Goal: Task Accomplishment & Management: Manage account settings

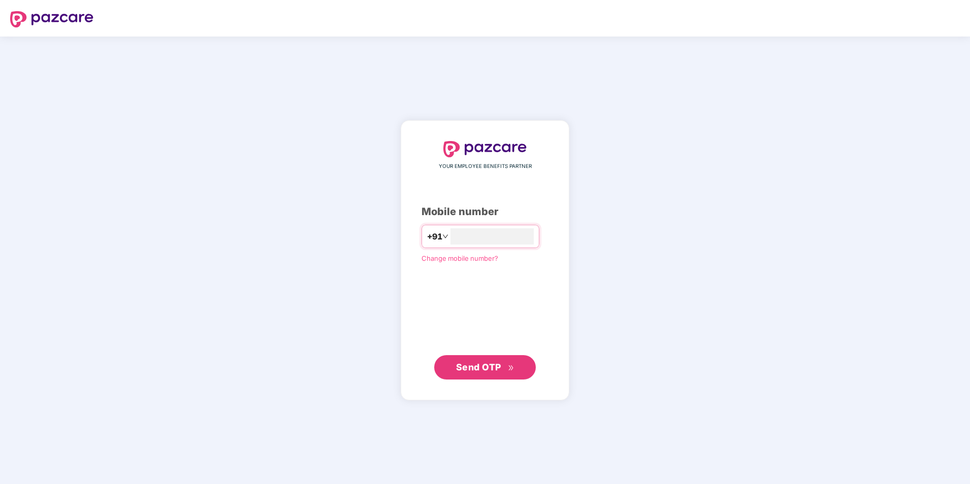
type input "**********"
click at [477, 368] on span "Send OTP" at bounding box center [478, 367] width 45 height 11
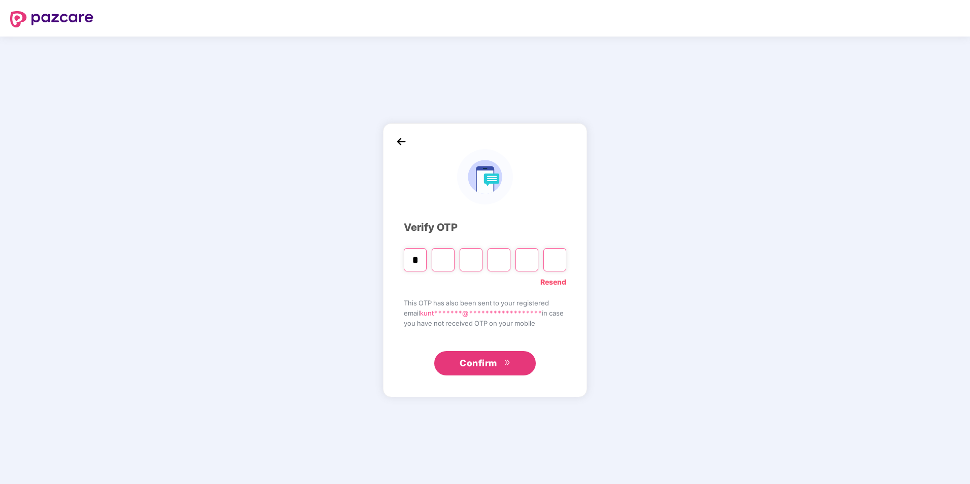
type input "*"
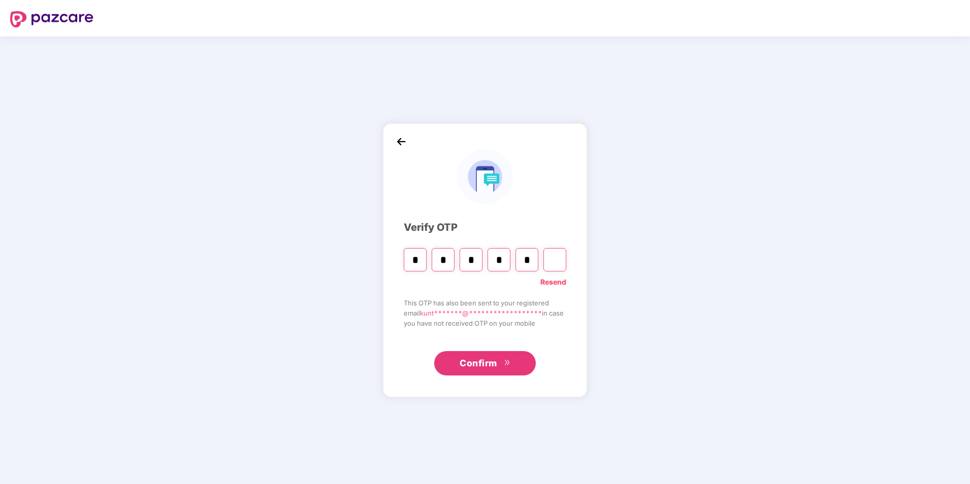
type input "*"
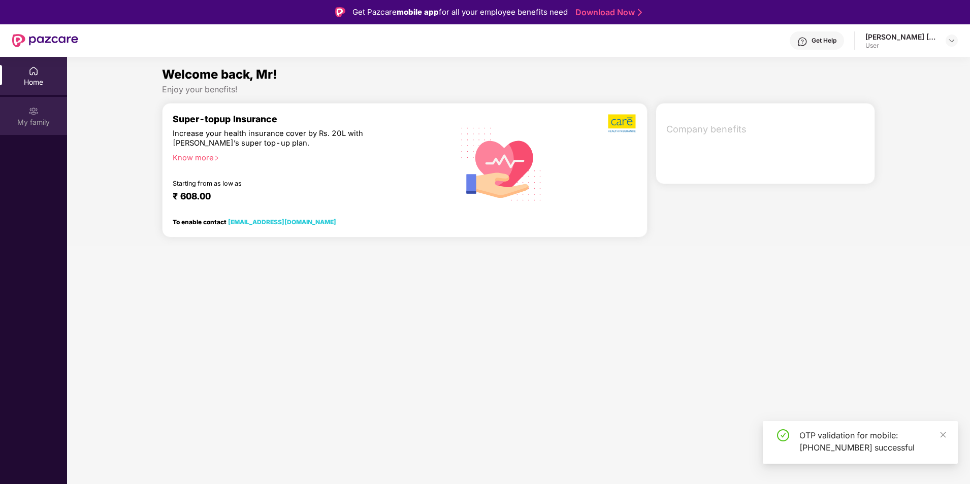
click at [33, 122] on div "My family" at bounding box center [33, 122] width 67 height 10
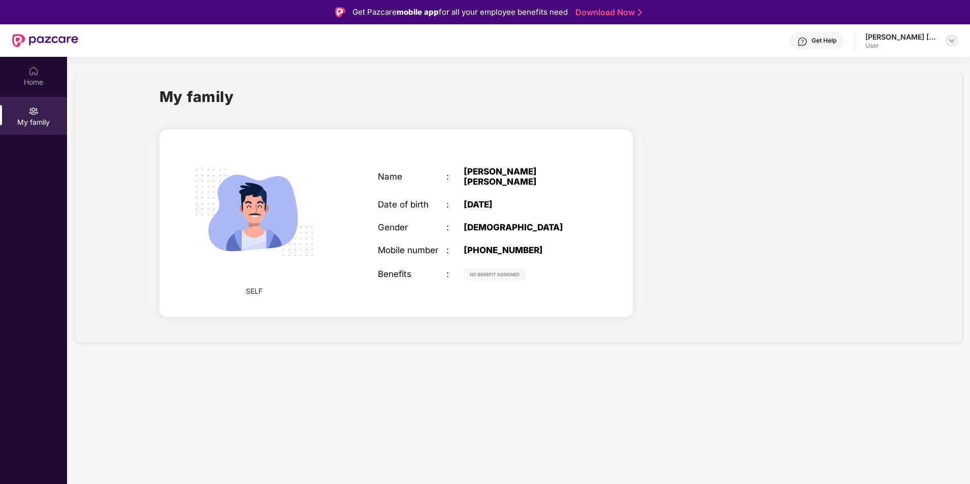
click at [953, 40] on img at bounding box center [952, 41] width 8 height 8
click at [893, 55] on div "Logout" at bounding box center [904, 65] width 132 height 20
